Goal: Find specific page/section: Find specific page/section

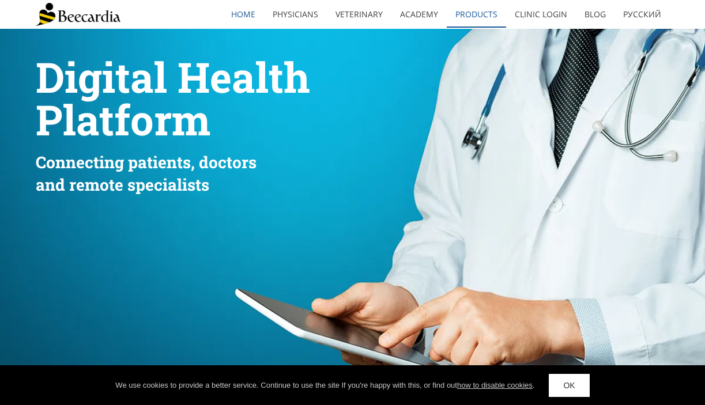
click at [481, 14] on link "Products" at bounding box center [476, 14] width 59 height 27
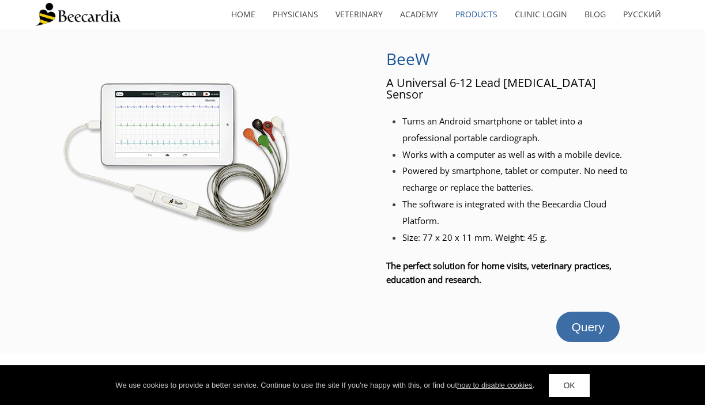
click at [580, 320] on span "Query" at bounding box center [587, 326] width 33 height 13
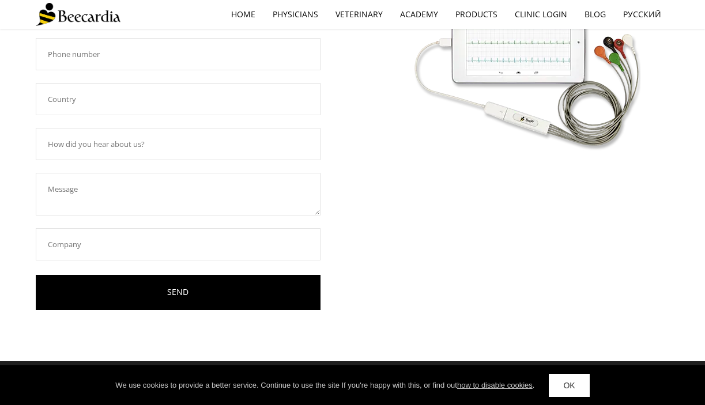
scroll to position [271, 0]
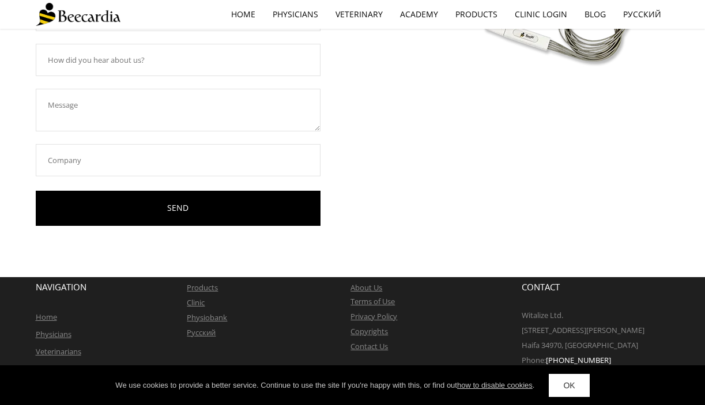
click at [210, 289] on span "roducts" at bounding box center [204, 287] width 27 height 10
